Goal: Information Seeking & Learning: Learn about a topic

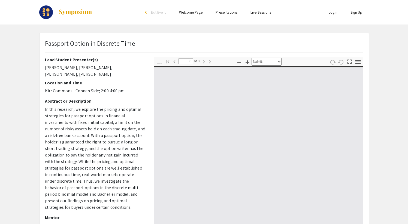
select select "custom"
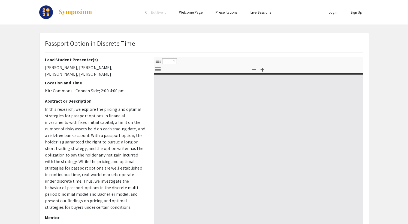
select select "custom"
type input "0"
select select "custom"
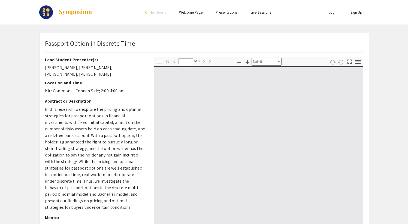
type input "1"
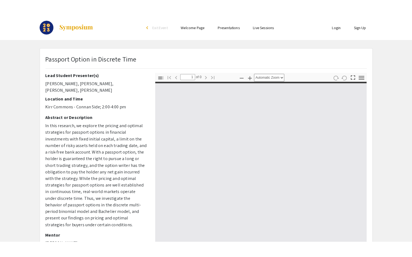
scroll to position [3, 2]
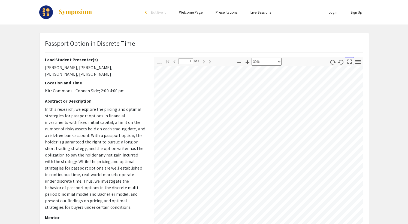
click at [349, 65] on icon "button" at bounding box center [349, 61] width 7 height 7
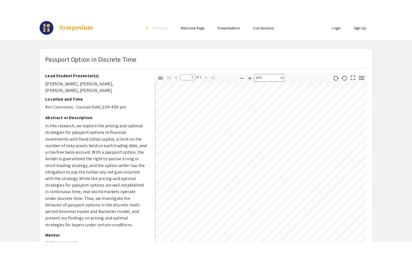
scroll to position [19, 2]
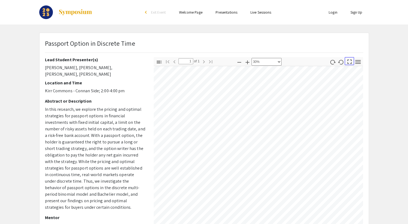
click at [348, 62] on icon "button" at bounding box center [349, 61] width 7 height 7
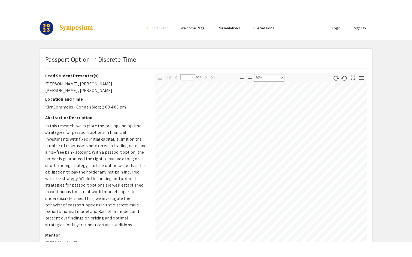
scroll to position [38, 2]
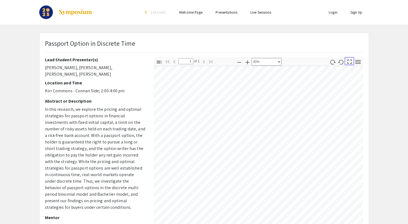
click at [350, 63] on icon "button" at bounding box center [349, 61] width 7 height 7
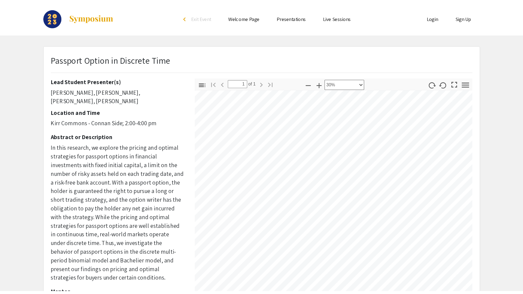
scroll to position [110, 0]
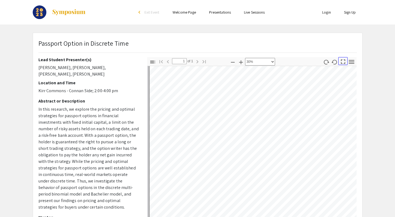
click at [341, 62] on icon "button" at bounding box center [342, 61] width 7 height 7
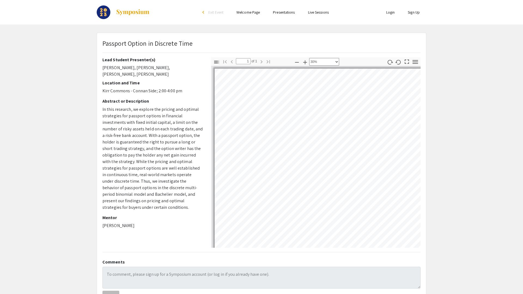
scroll to position [3, 2]
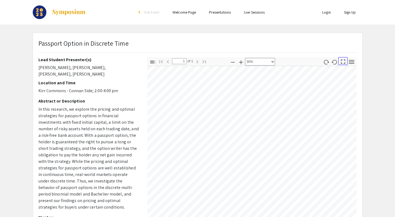
click at [341, 60] on icon "button" at bounding box center [343, 62] width 4 height 4
click at [342, 61] on icon "button" at bounding box center [342, 61] width 7 height 7
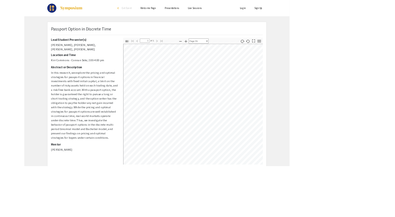
scroll to position [294, 0]
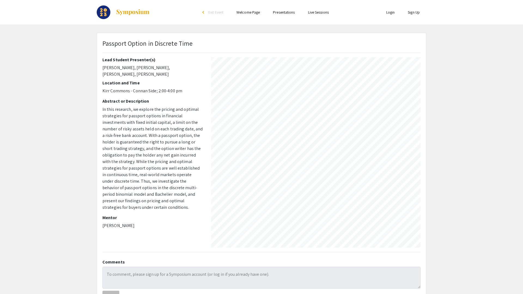
select select "custom"
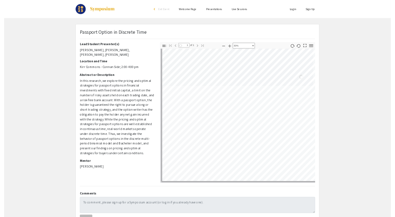
scroll to position [3, 2]
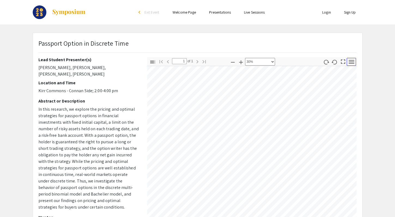
click at [352, 63] on icon "button" at bounding box center [351, 61] width 7 height 7
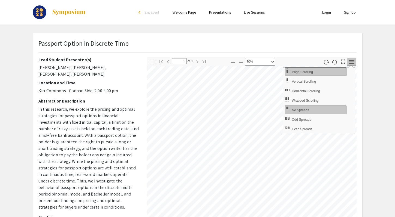
click at [303, 39] on div "Passport Option in Discrete Time Lead Student Presenter(s) [PERSON_NAME], [PERS…" at bounding box center [197, 170] width 329 height 275
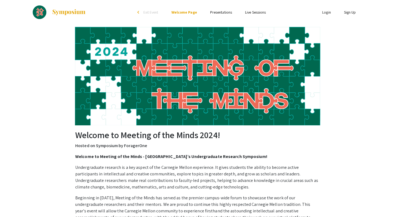
click at [212, 14] on link "Presentations" at bounding box center [221, 12] width 22 height 5
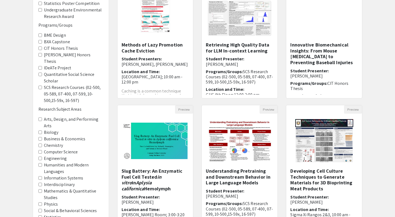
scroll to position [93, 0]
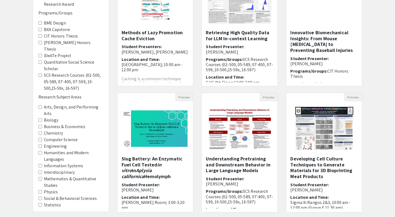
click at [40, 203] on Areas-Statistics "Statistics" at bounding box center [40, 205] width 4 height 4
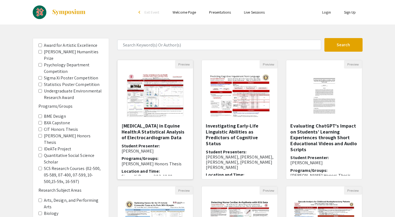
click at [147, 128] on h5 "Cardiac Arrhythmia in Equine Health:A Statistical Analysis of Electrocardiogram…" at bounding box center [155, 132] width 68 height 18
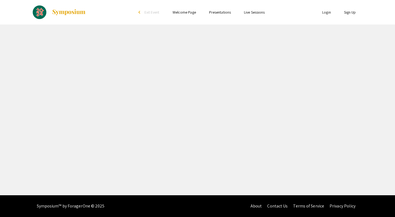
select select "custom"
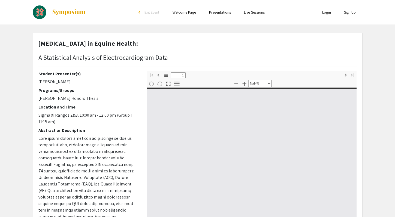
type input "0"
select select "custom"
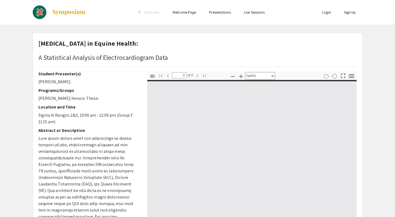
type input "1"
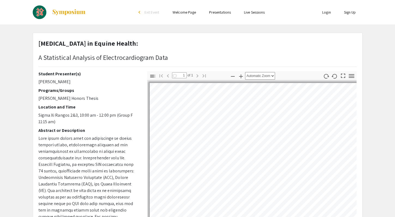
select select "auto"
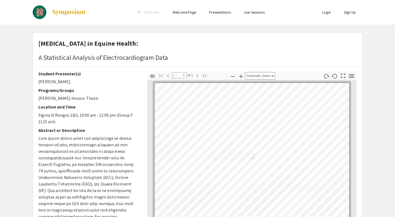
scroll to position [25, 0]
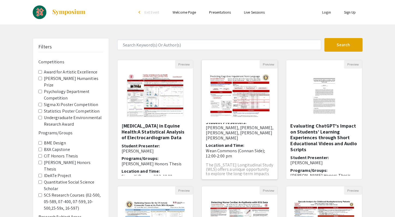
scroll to position [77, 0]
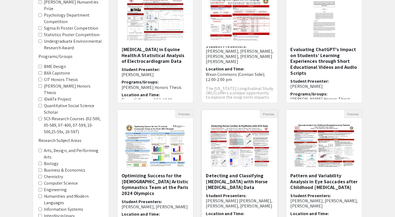
click at [261, 172] on img at bounding box center [239, 145] width 72 height 54
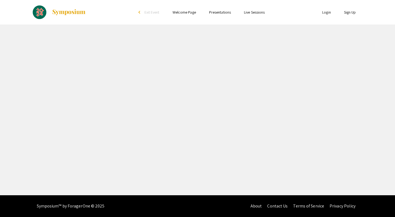
select select "custom"
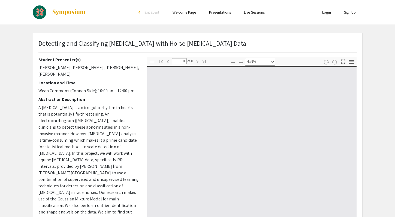
type input "1"
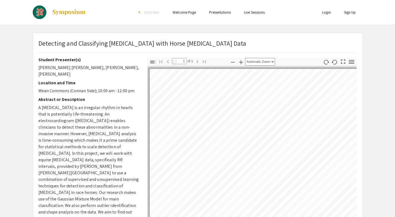
select select "auto"
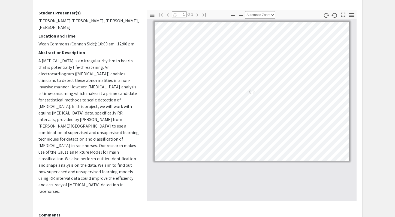
scroll to position [75, 0]
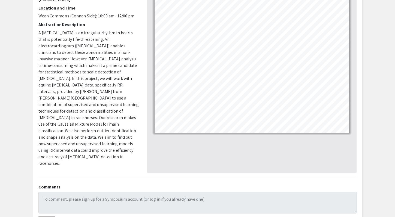
click at [50, 46] on span "A cardiac arrhythmia is an irregular rhythm in hearts that is potentially life-…" at bounding box center [88, 98] width 100 height 136
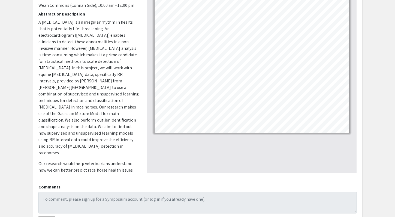
scroll to position [52, 0]
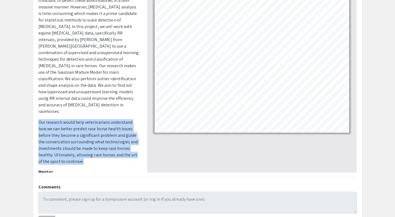
drag, startPoint x: 39, startPoint y: 110, endPoint x: 89, endPoint y: 151, distance: 64.7
click at [89, 151] on p "Our research would help veterinarians understand how we can better predict race…" at bounding box center [88, 142] width 100 height 46
copy span "Our research would help veterinarians understand how we can better predict race…"
